Goal: Task Accomplishment & Management: Manage account settings

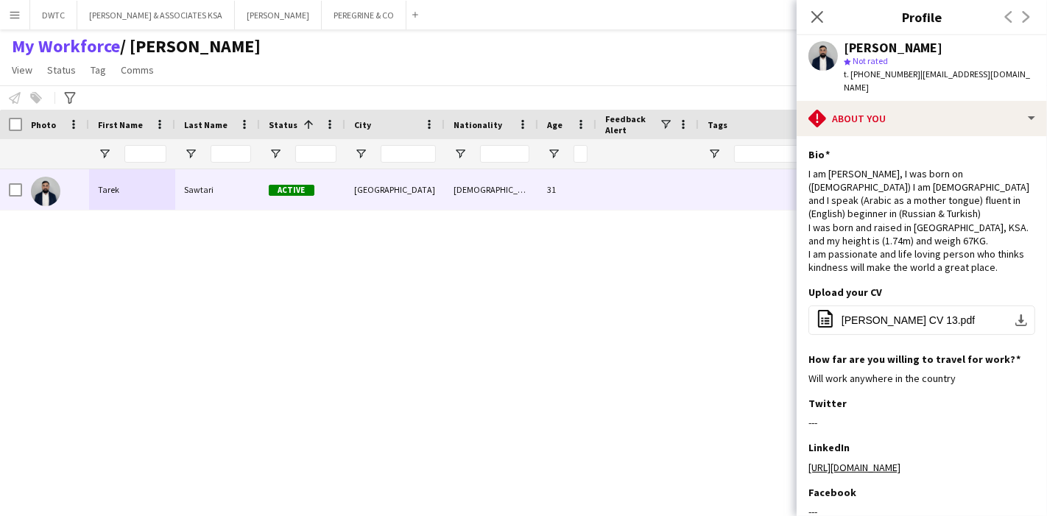
click at [816, 17] on icon at bounding box center [817, 17] width 12 height 12
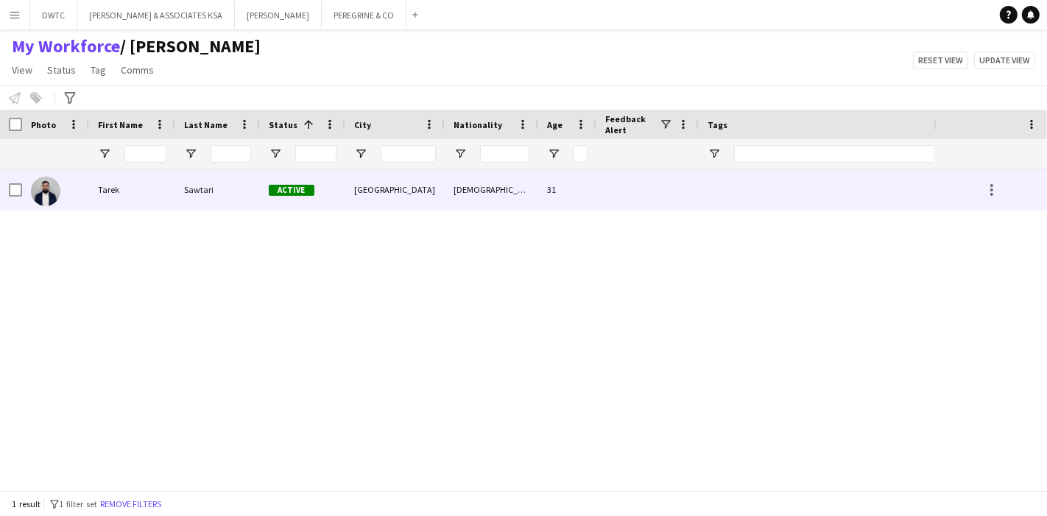
click at [200, 208] on div "Sawtari" at bounding box center [217, 189] width 85 height 40
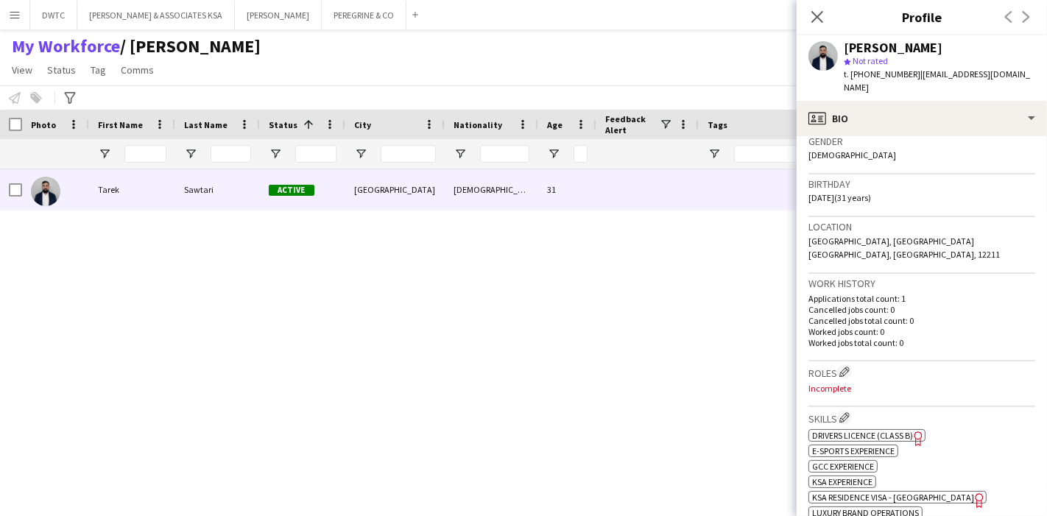
scroll to position [409, 0]
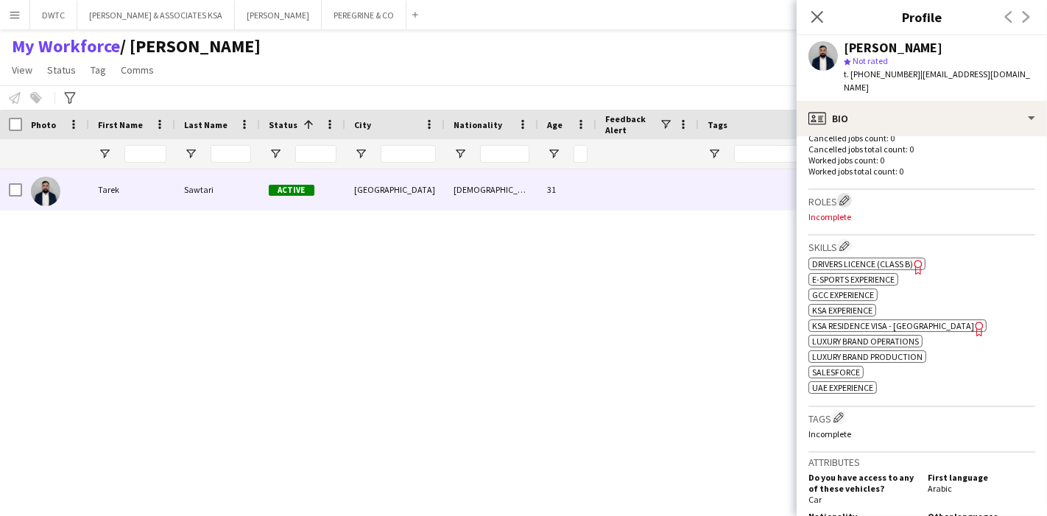
click at [845, 195] on app-icon "Edit crew company roles" at bounding box center [844, 200] width 10 height 10
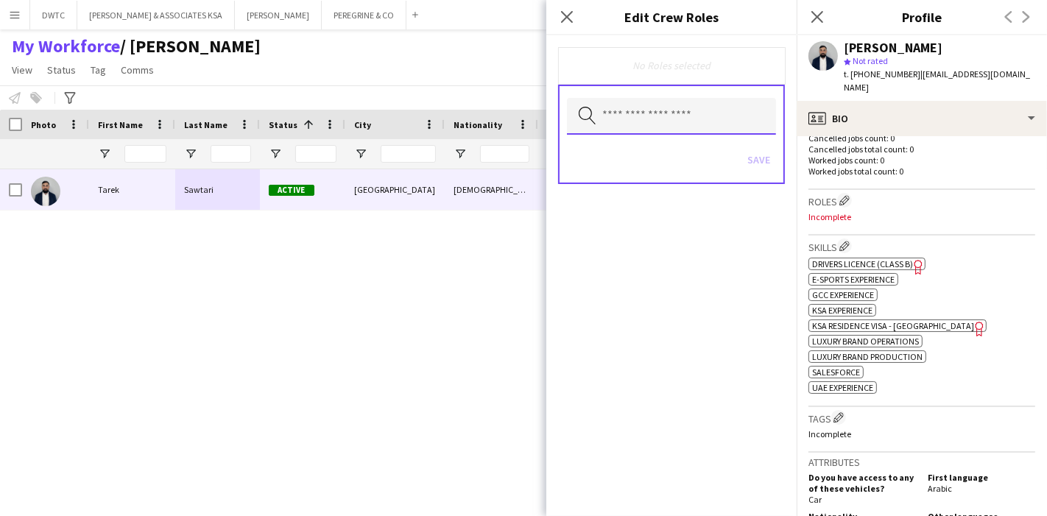
click at [697, 117] on input "text" at bounding box center [671, 116] width 209 height 37
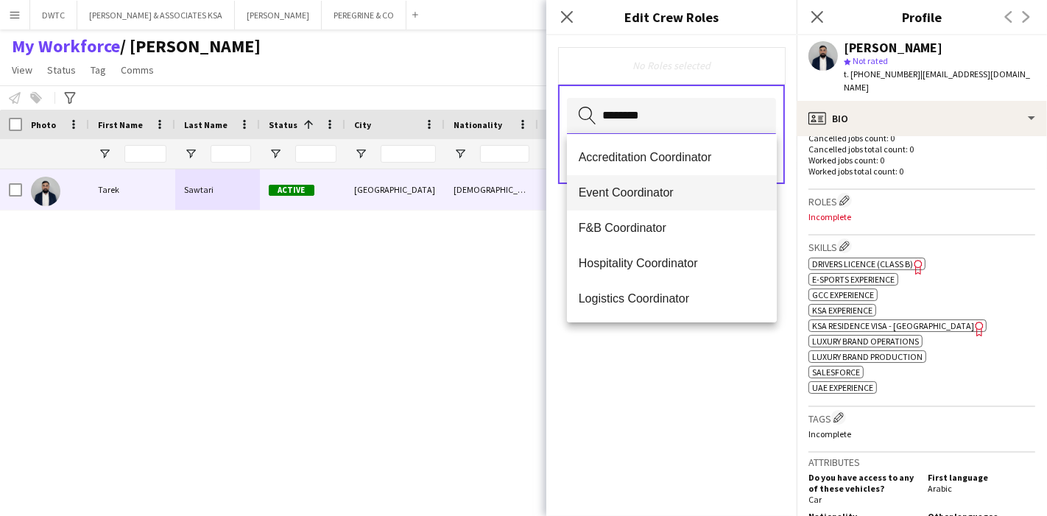
type input "********"
click at [648, 189] on span "Event Coordinator" at bounding box center [672, 192] width 186 height 14
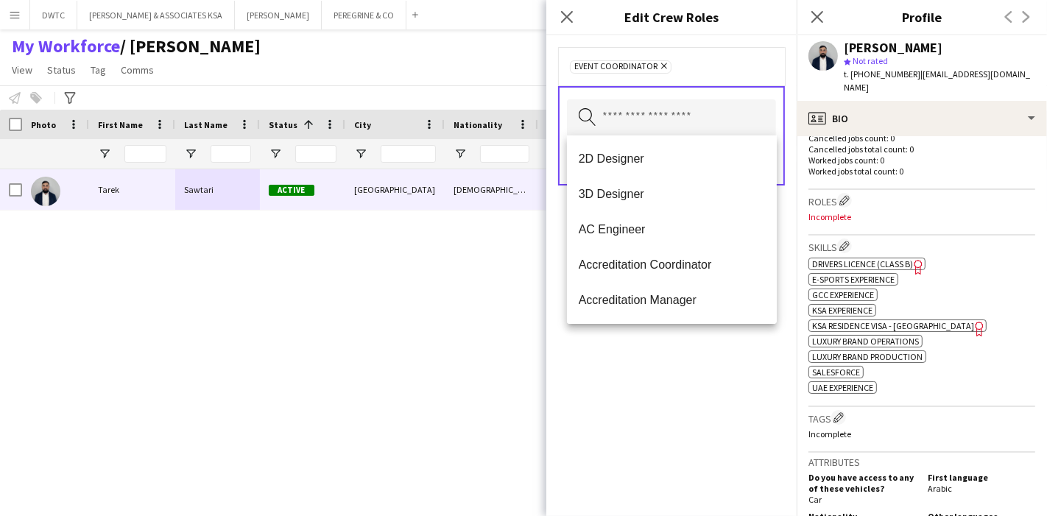
click at [694, 400] on div "Event Coordinator Remove Search by role type Save" at bounding box center [671, 275] width 250 height 481
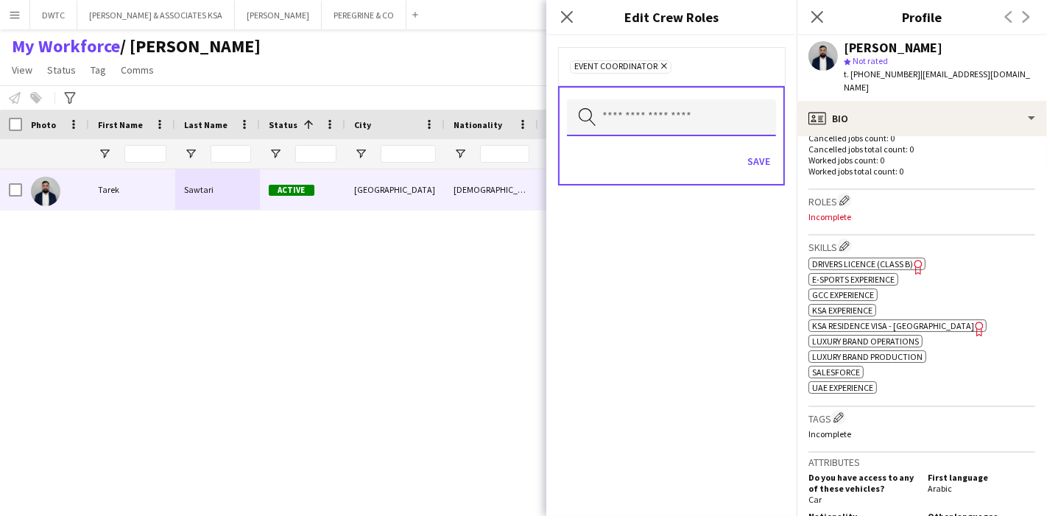
click at [704, 125] on input "text" at bounding box center [671, 117] width 209 height 37
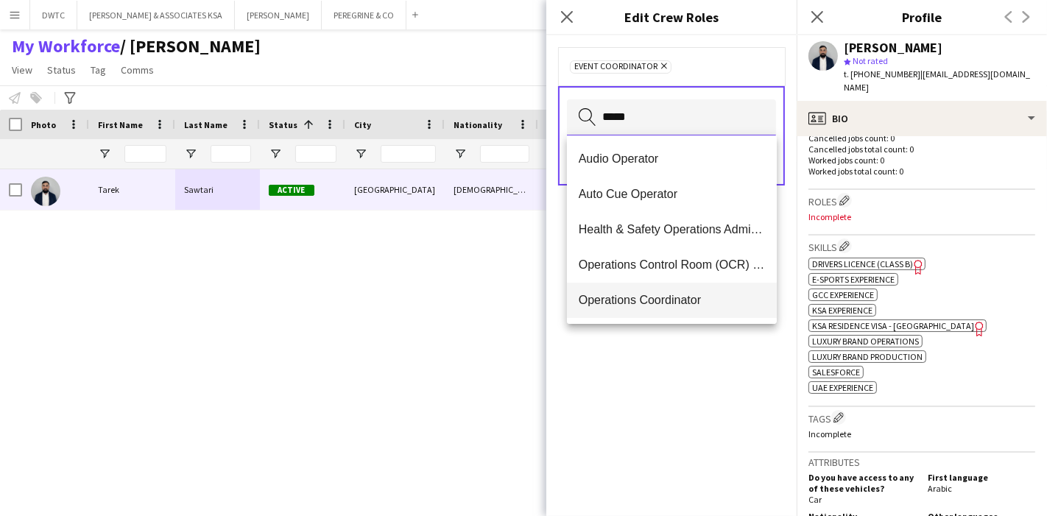
type input "*****"
click at [660, 297] on span "Operations Coordinator" at bounding box center [672, 300] width 186 height 14
